Goal: Task Accomplishment & Management: Use online tool/utility

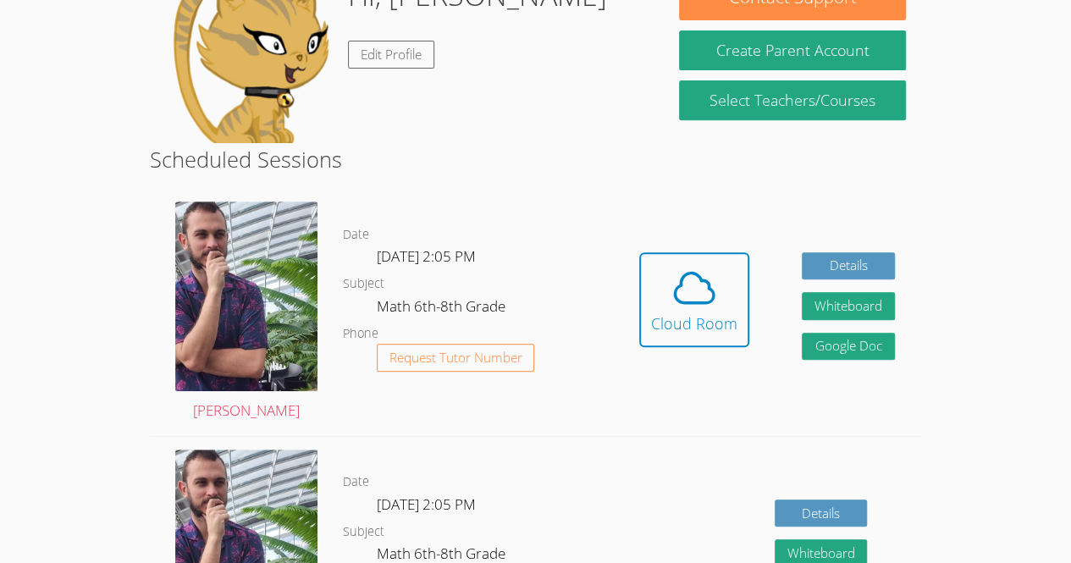
scroll to position [303, 0]
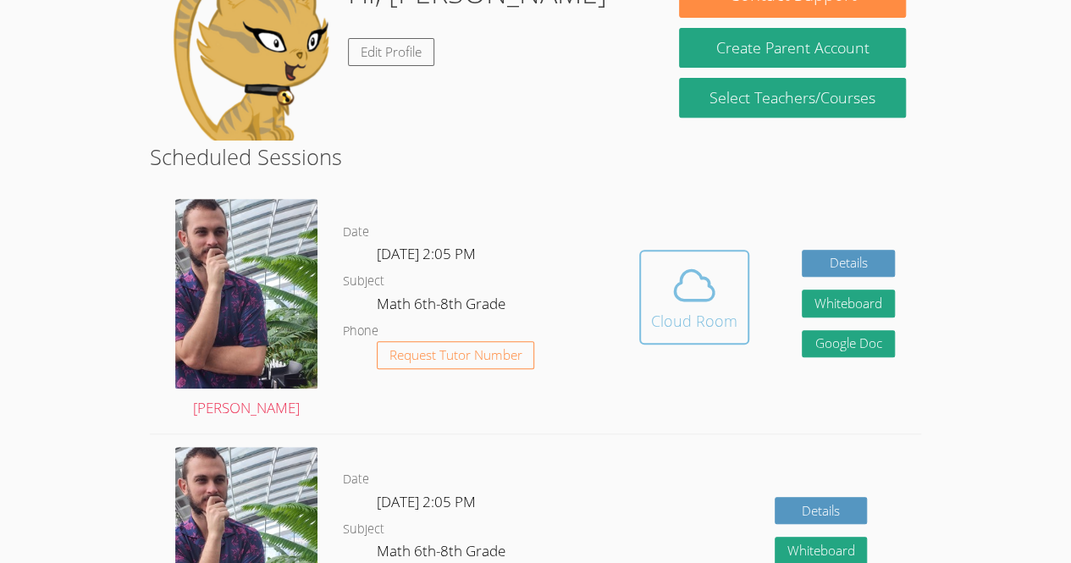
click at [710, 297] on icon at bounding box center [694, 285] width 39 height 30
click at [651, 289] on span at bounding box center [694, 285] width 86 height 47
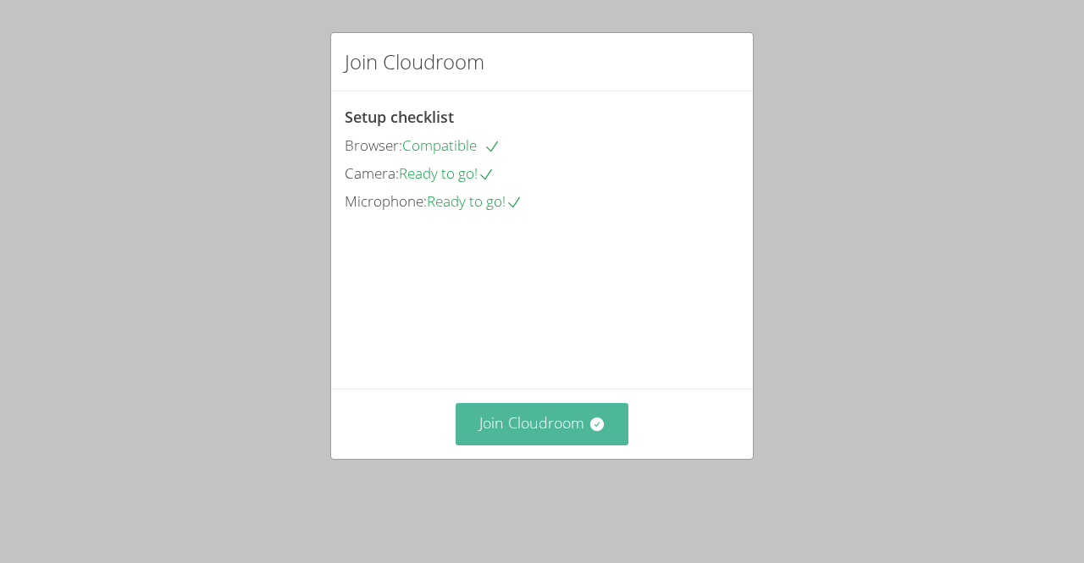
click at [511, 440] on button "Join Cloudroom" at bounding box center [543, 423] width 174 height 41
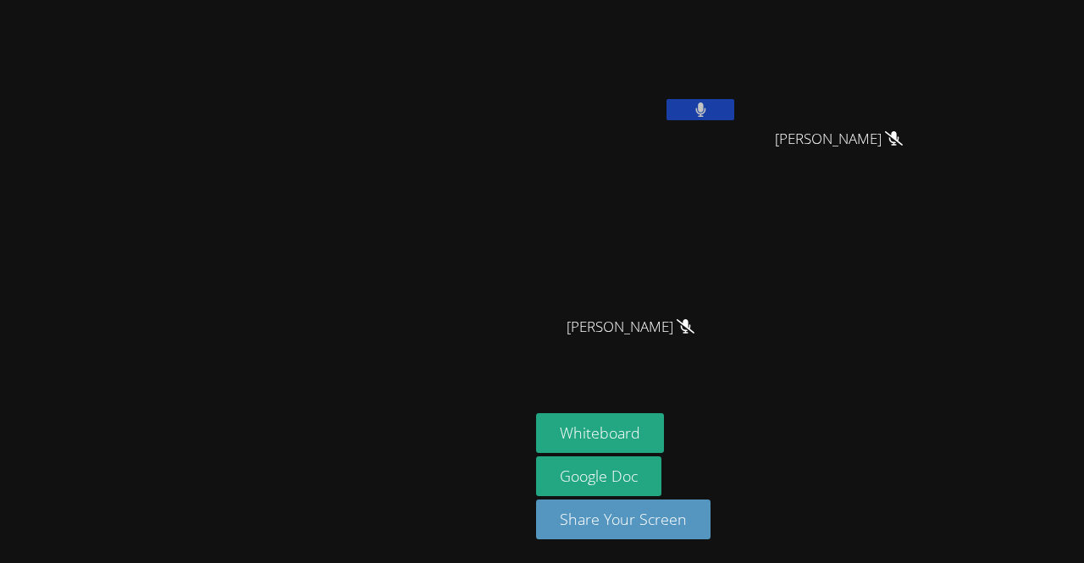
click at [666, 108] on button at bounding box center [700, 109] width 68 height 21
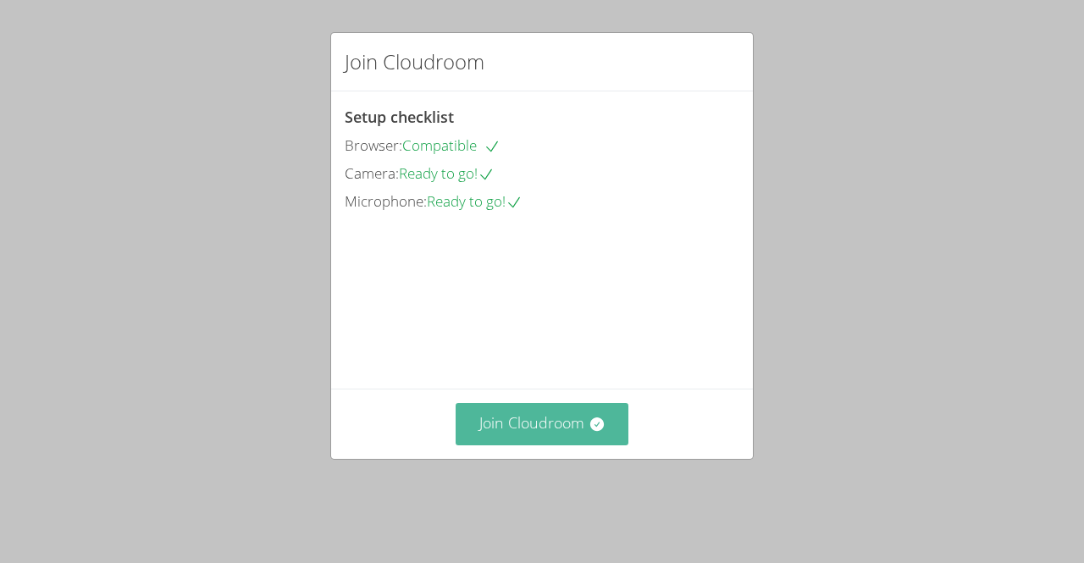
click at [535, 445] on button "Join Cloudroom" at bounding box center [543, 423] width 174 height 41
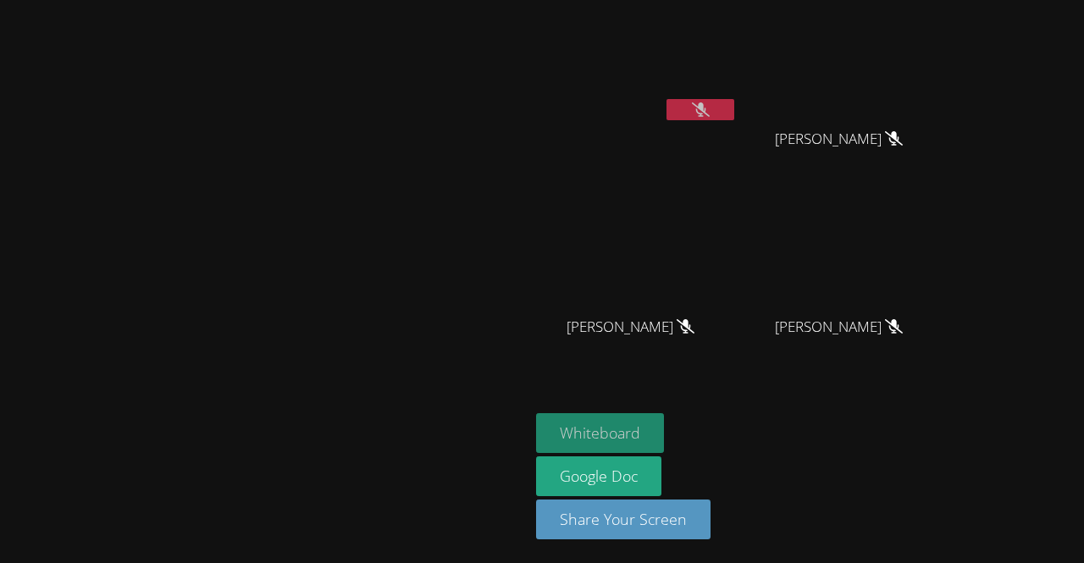
click at [664, 433] on button "Whiteboard" at bounding box center [600, 433] width 128 height 40
click at [392, 307] on video at bounding box center [265, 247] width 254 height 290
click at [392, 163] on video at bounding box center [265, 247] width 254 height 290
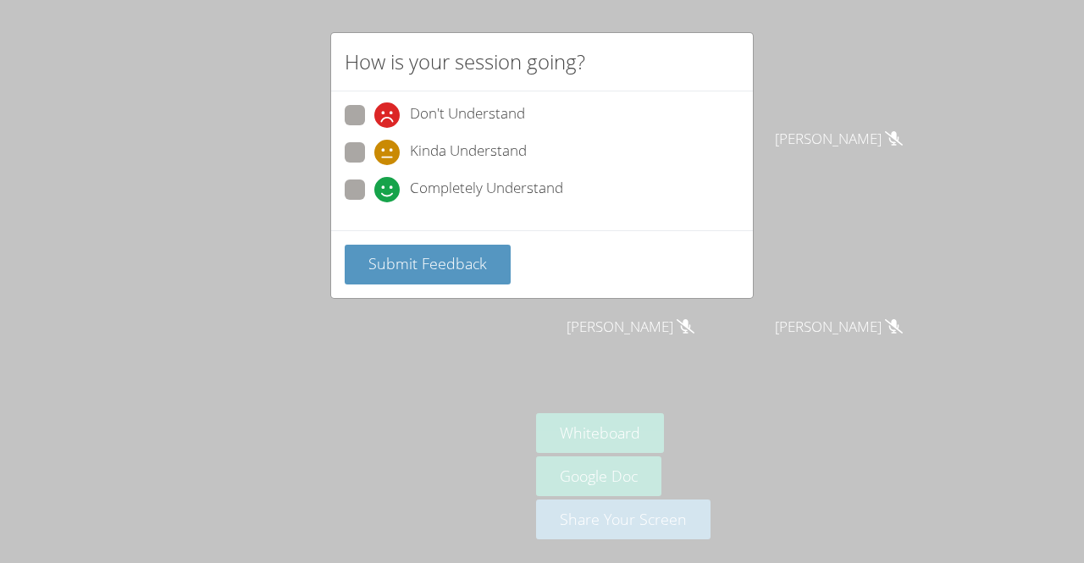
click at [401, 180] on div "Completely Understand" at bounding box center [468, 189] width 189 height 25
click at [389, 180] on input "Completely Understand" at bounding box center [381, 187] width 14 height 14
radio input "true"
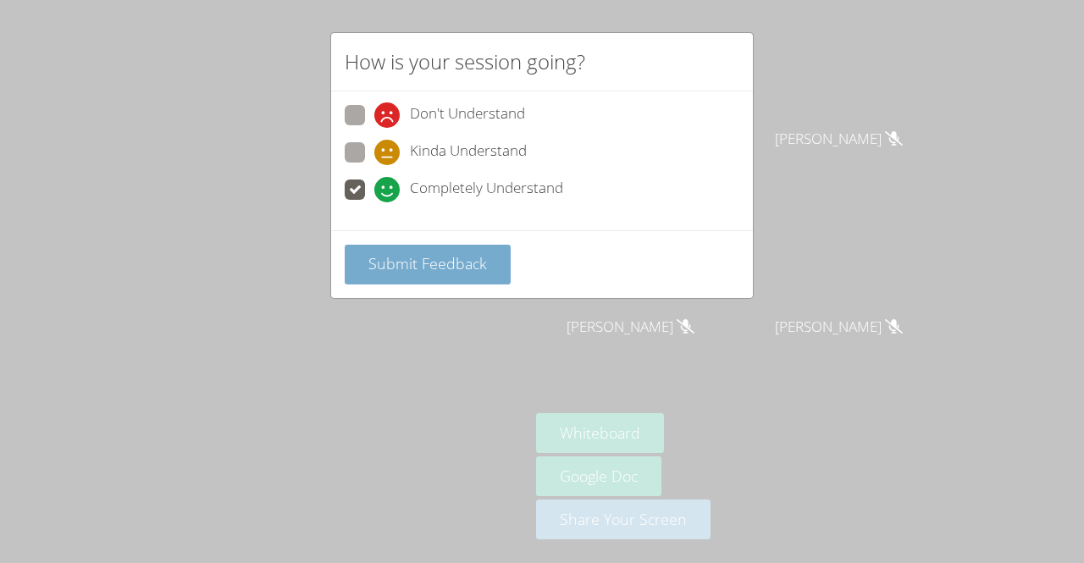
click at [403, 259] on span "Submit Feedback" at bounding box center [427, 263] width 119 height 20
